Goal: Communication & Community: Contribute content

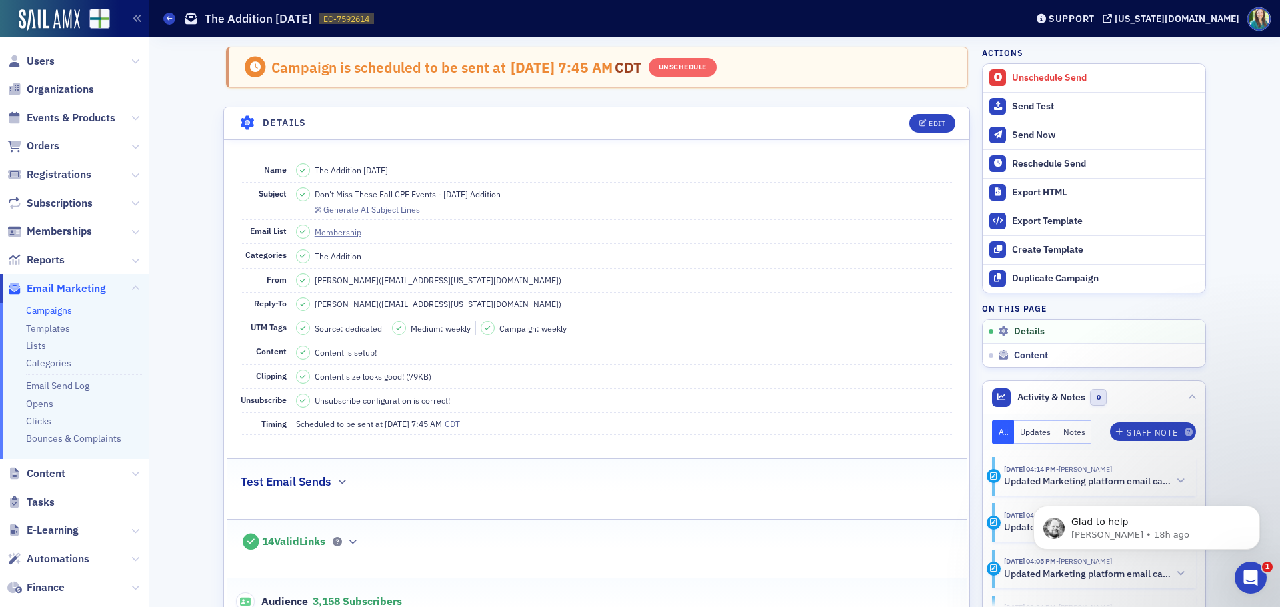
scroll to position [676, 0]
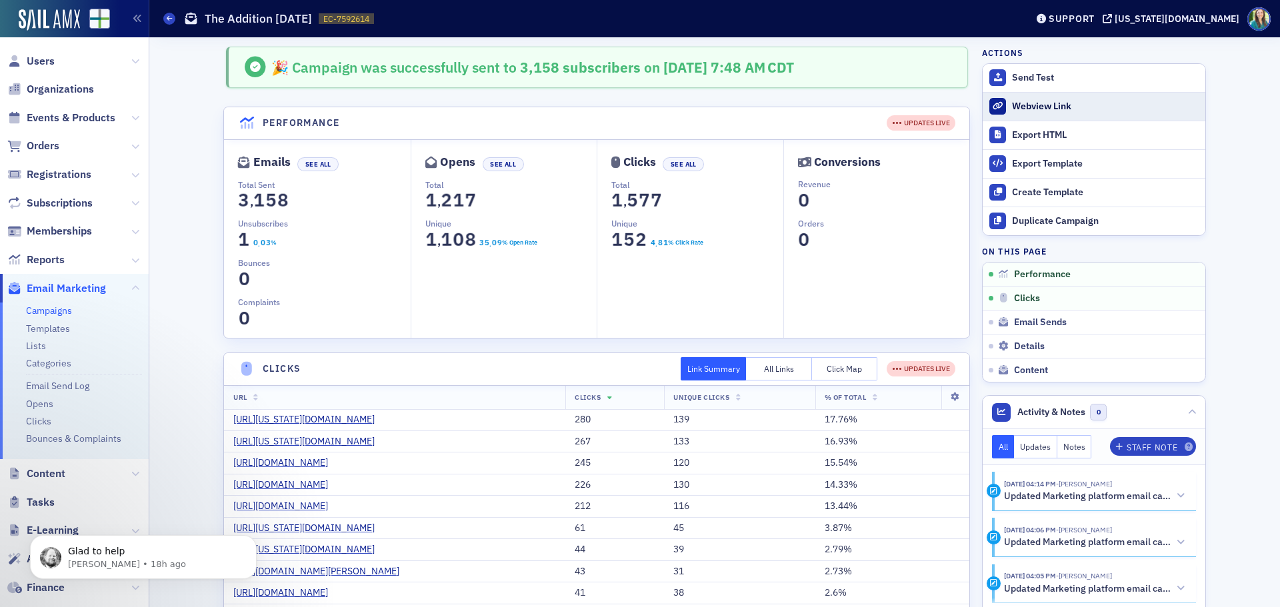
click at [1041, 103] on div "Webview Link" at bounding box center [1105, 107] width 187 height 12
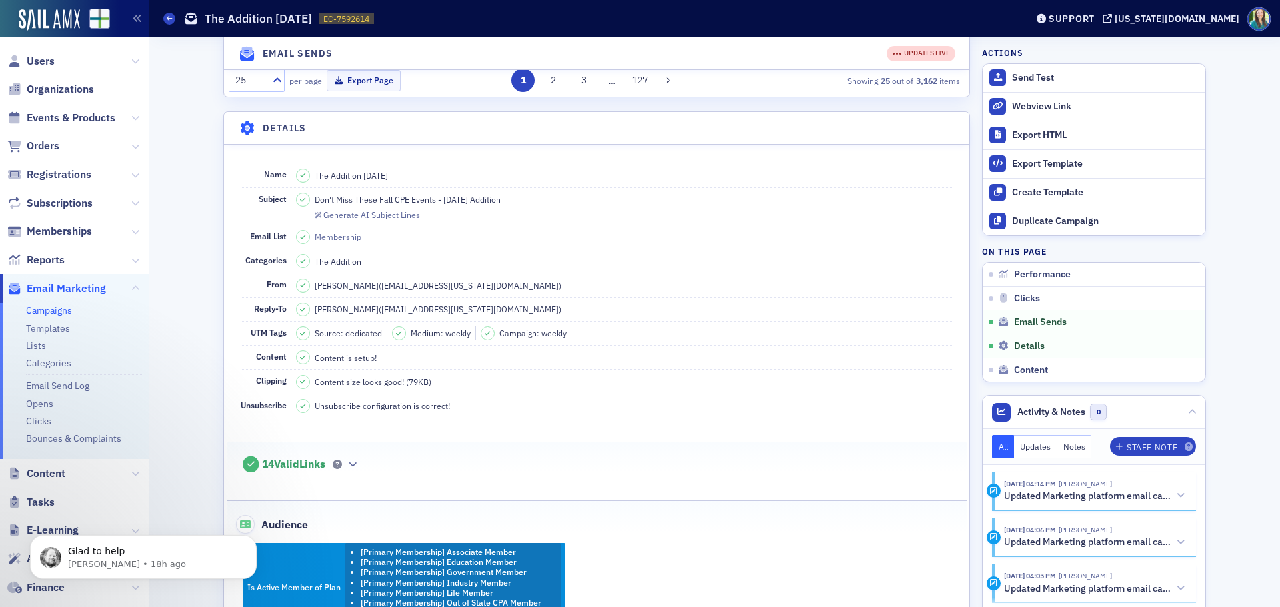
scroll to position [1134, 0]
drag, startPoint x: 506, startPoint y: 249, endPoint x: 304, endPoint y: 251, distance: 202.1
click at [304, 226] on dd "Don't Miss These Fall CPE Events - 8.19.25 Addition Generate AI Subject Lines" at bounding box center [624, 207] width 657 height 37
copy div "Don't Miss These Fall CPE Events - 8.19.25 Addition"
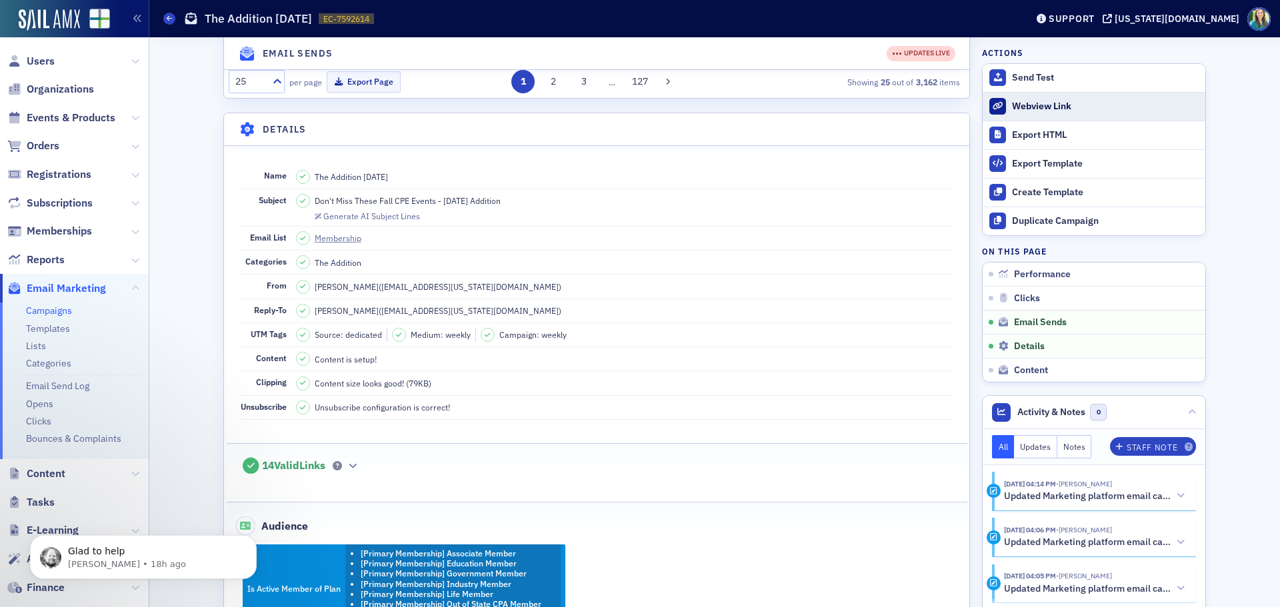
click at [1035, 102] on div "Webview Link" at bounding box center [1105, 107] width 187 height 12
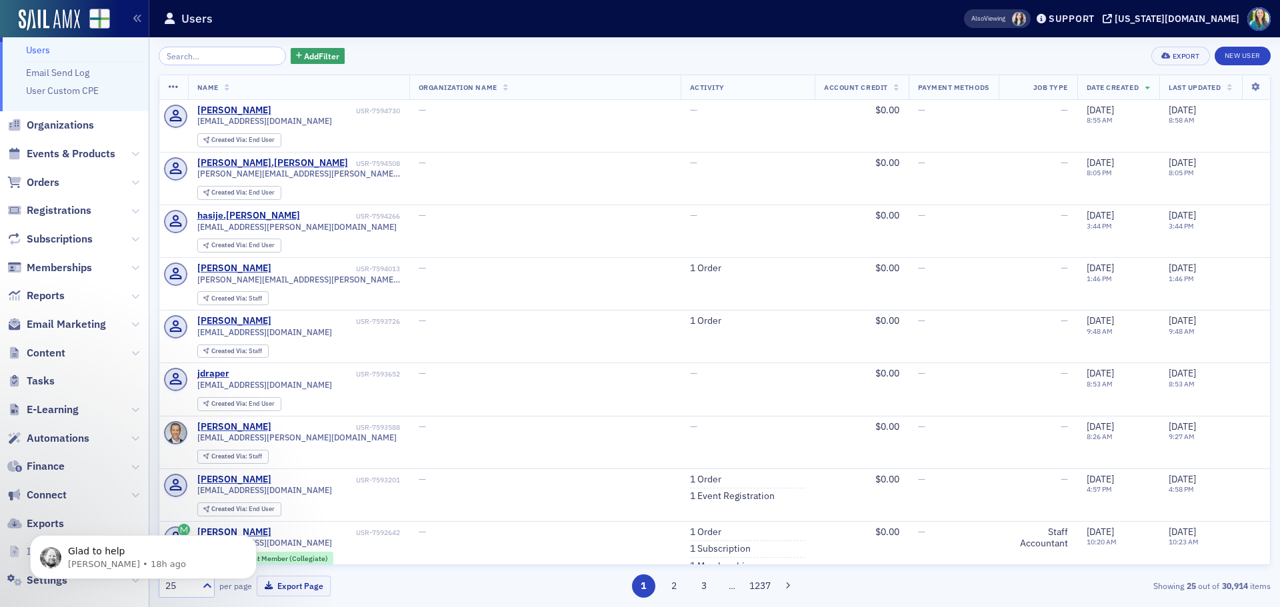
scroll to position [49, 0]
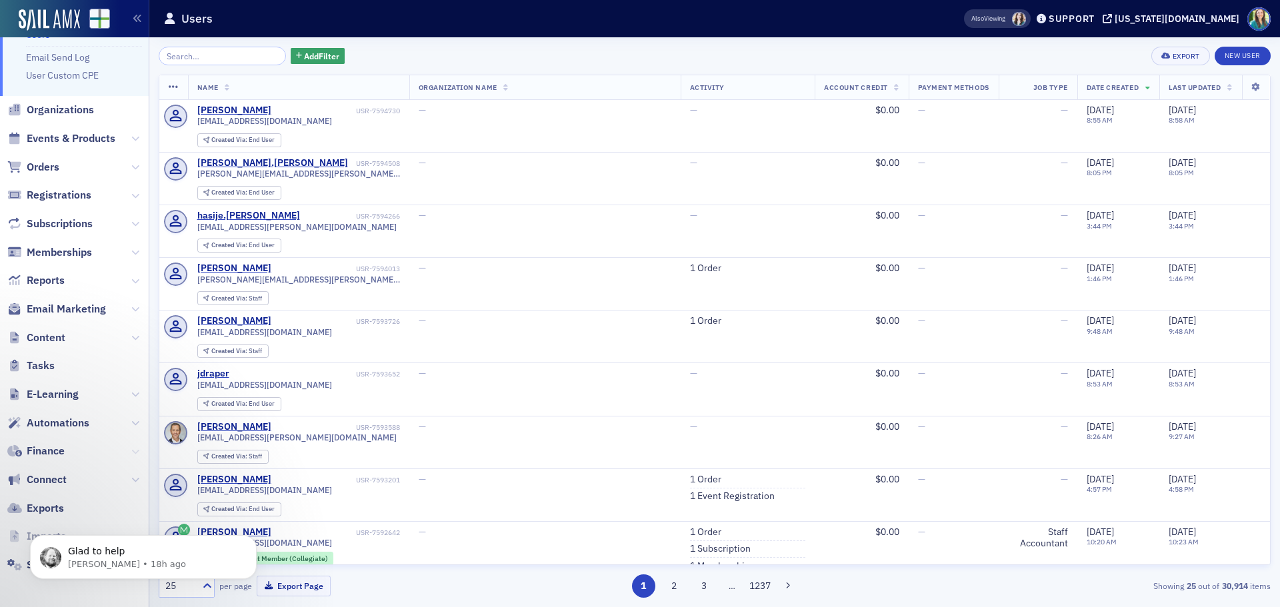
click at [131, 453] on icon at bounding box center [135, 452] width 8 height 8
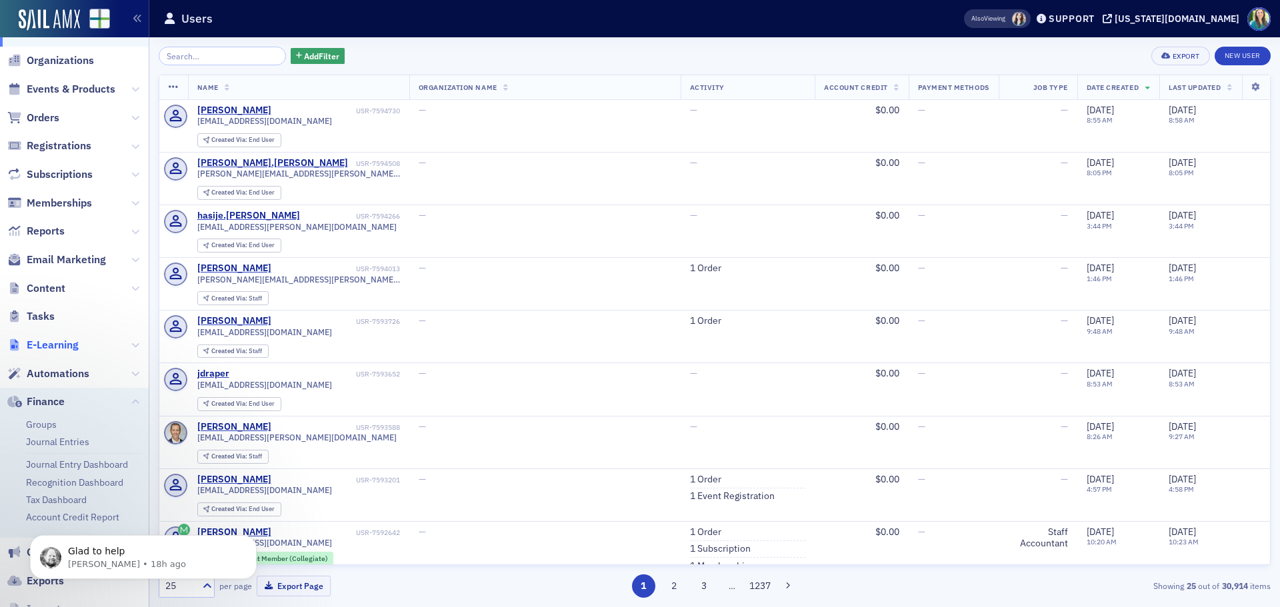
scroll to position [171, 0]
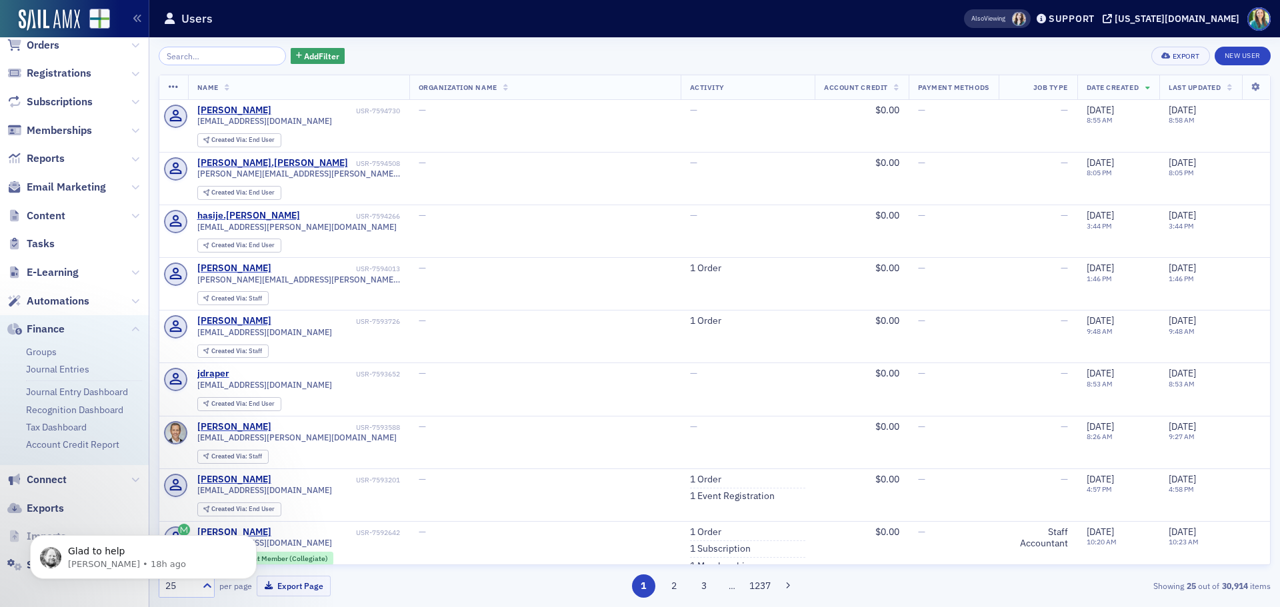
click at [123, 483] on div "Glad to help [PERSON_NAME] • 18h ago" at bounding box center [143, 496] width 245 height 167
click at [125, 480] on div "Glad to help [PERSON_NAME] • 18h ago" at bounding box center [143, 496] width 245 height 167
click at [131, 327] on icon at bounding box center [135, 330] width 8 height 8
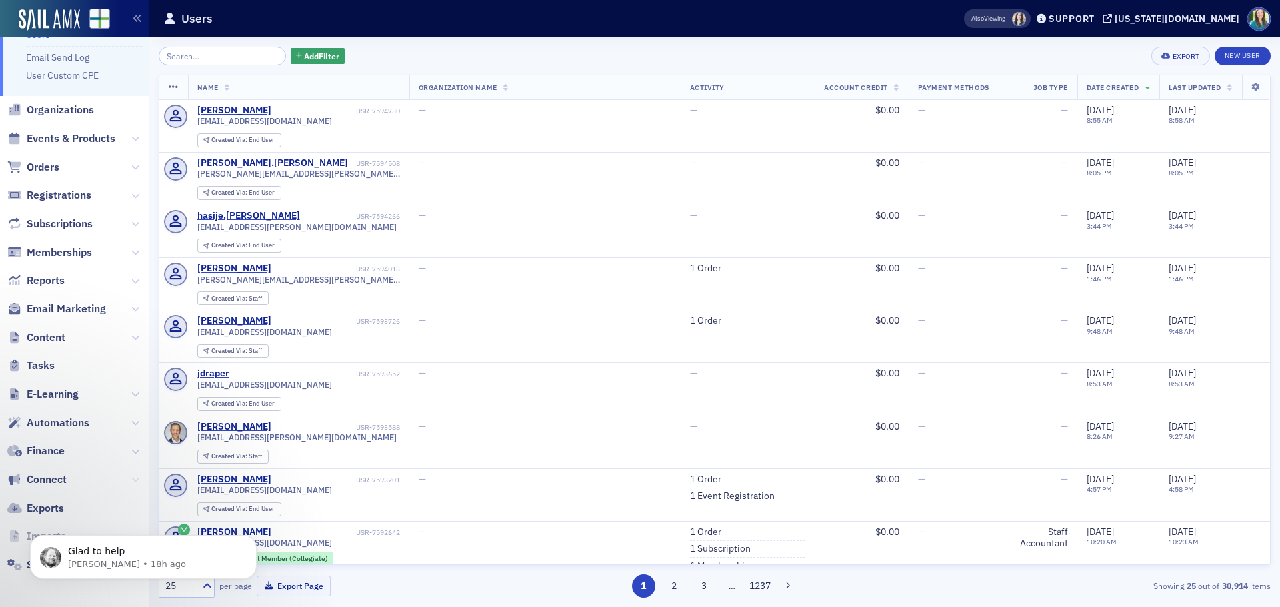
click at [131, 479] on icon at bounding box center [135, 480] width 8 height 8
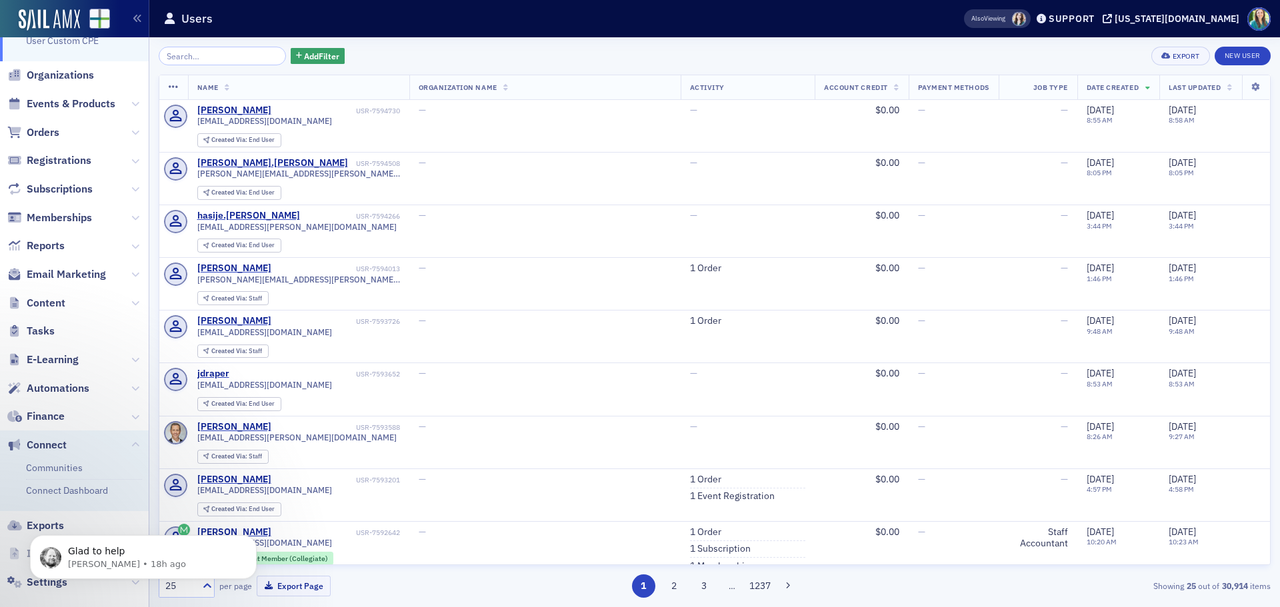
scroll to position [101, 0]
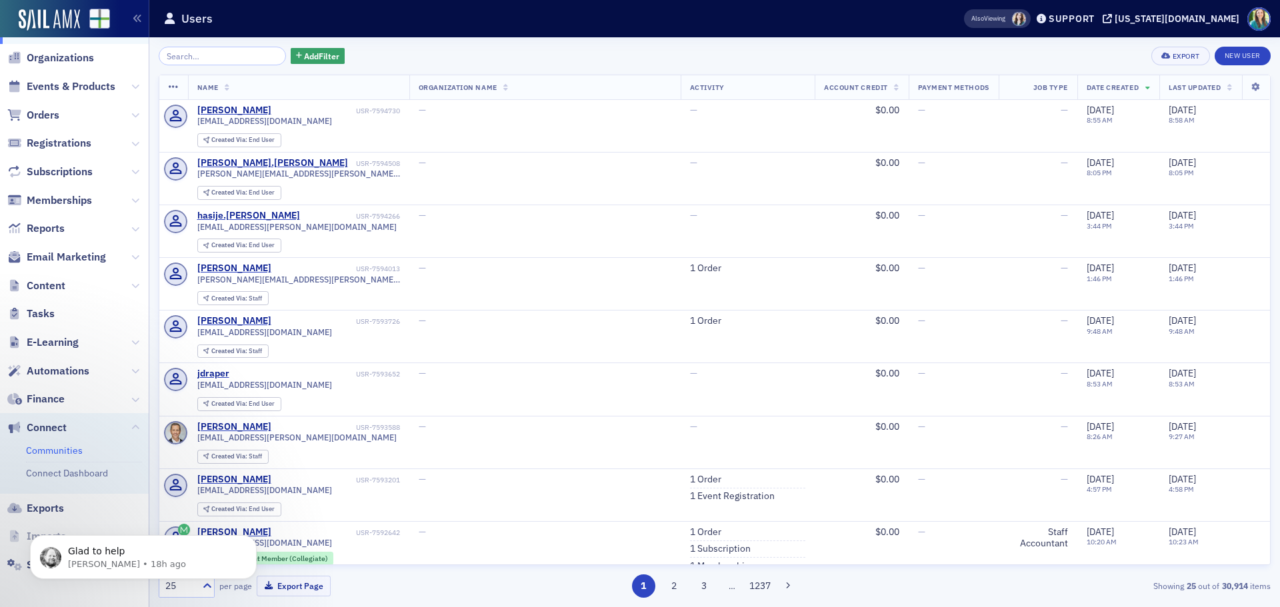
click at [55, 449] on link "Communities" at bounding box center [54, 451] width 57 height 12
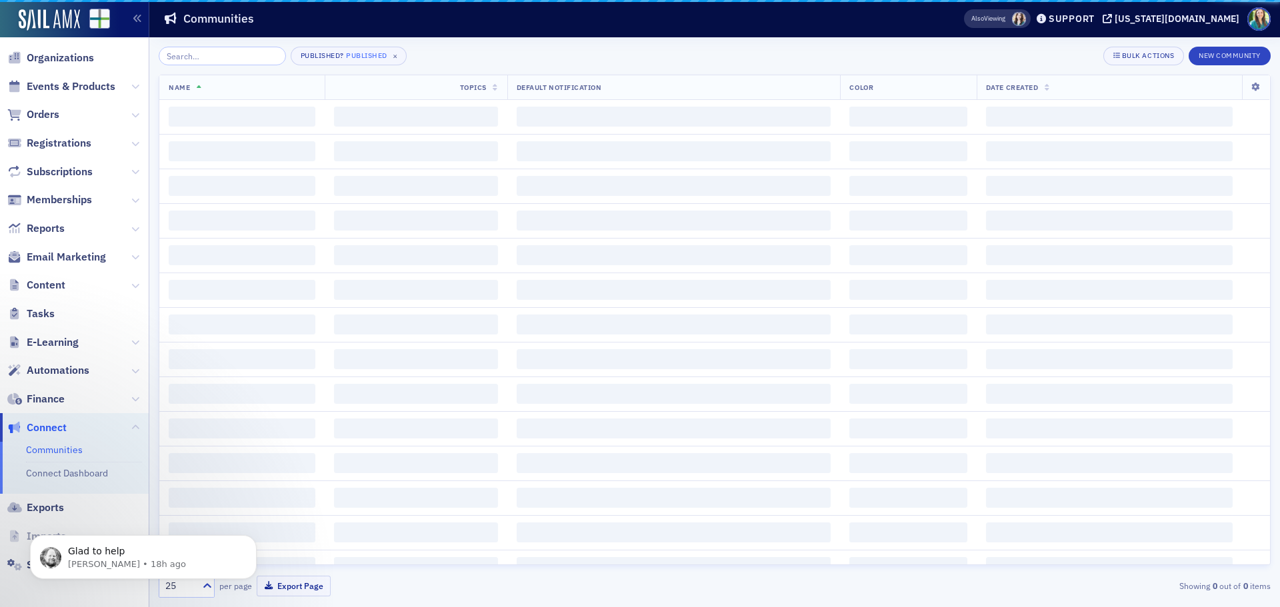
scroll to position [31, 0]
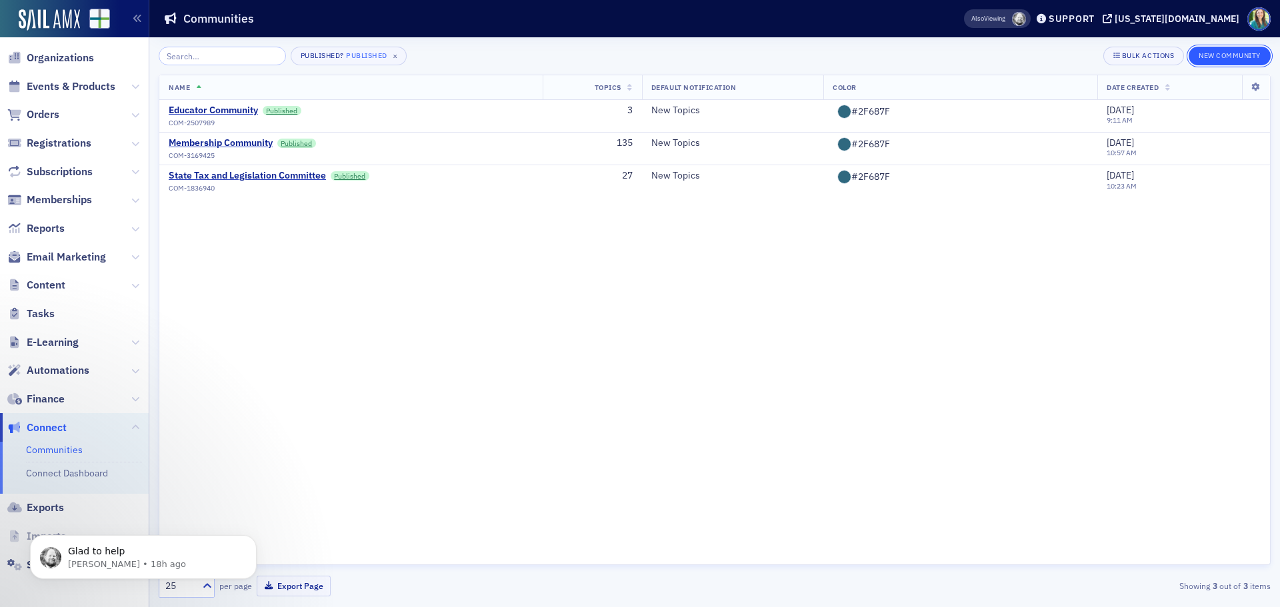
click at [1228, 54] on button "New Community" at bounding box center [1230, 56] width 82 height 19
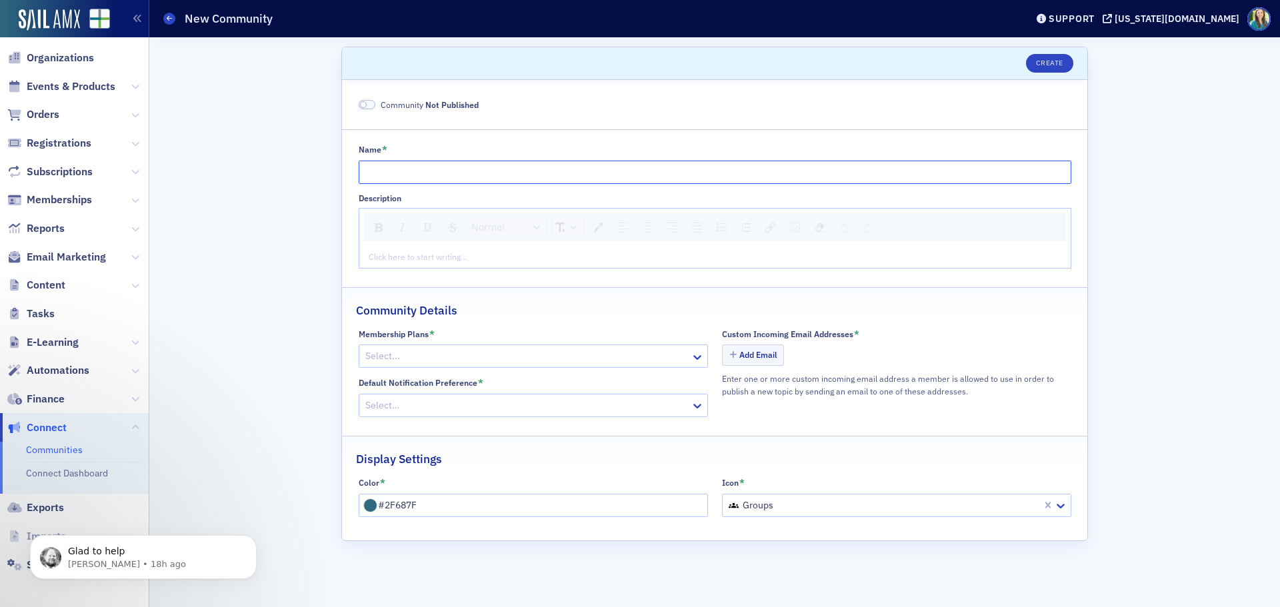
click at [432, 173] on input "Name *" at bounding box center [715, 172] width 713 height 23
type input "A"
click at [167, 21] on icon at bounding box center [169, 18] width 5 height 6
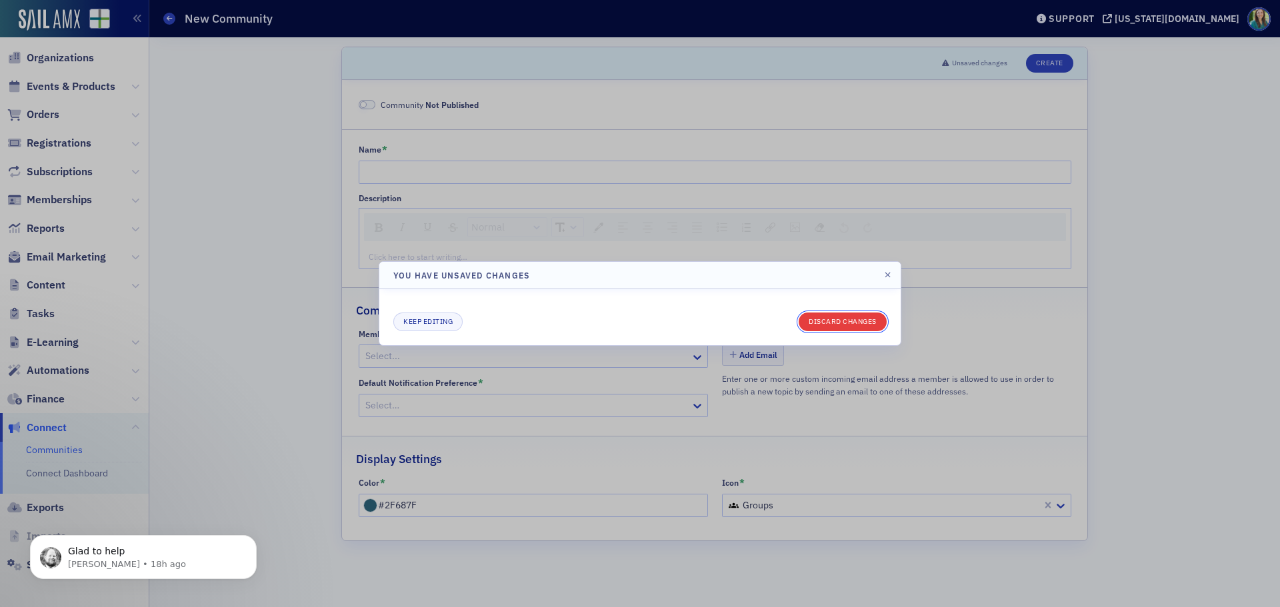
click at [830, 319] on button "Discard changes" at bounding box center [843, 322] width 88 height 19
